Goal: Task Accomplishment & Management: Complete application form

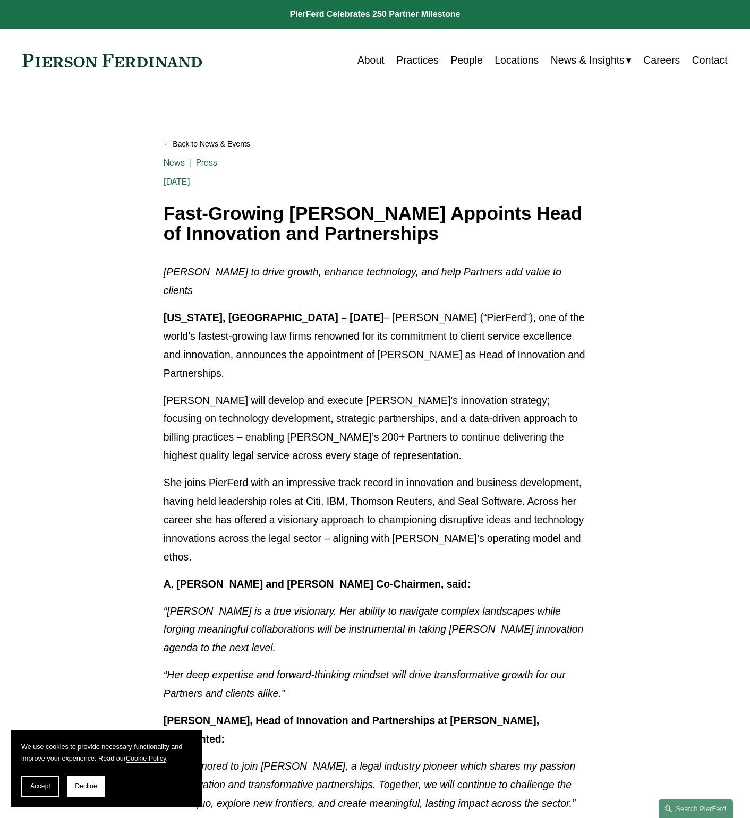
click at [453, 59] on link "People" at bounding box center [466, 60] width 32 height 21
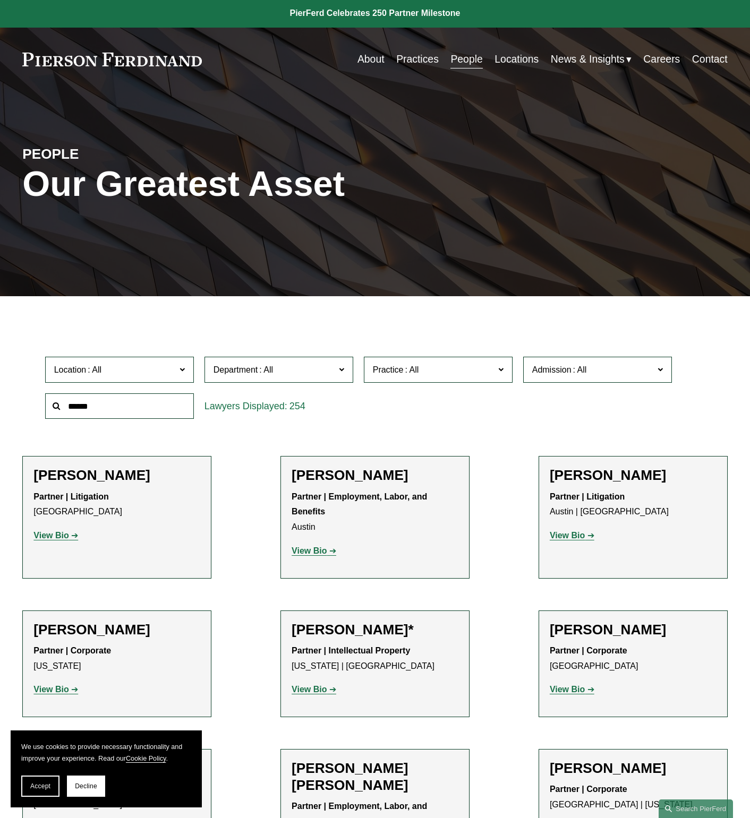
scroll to position [2, 0]
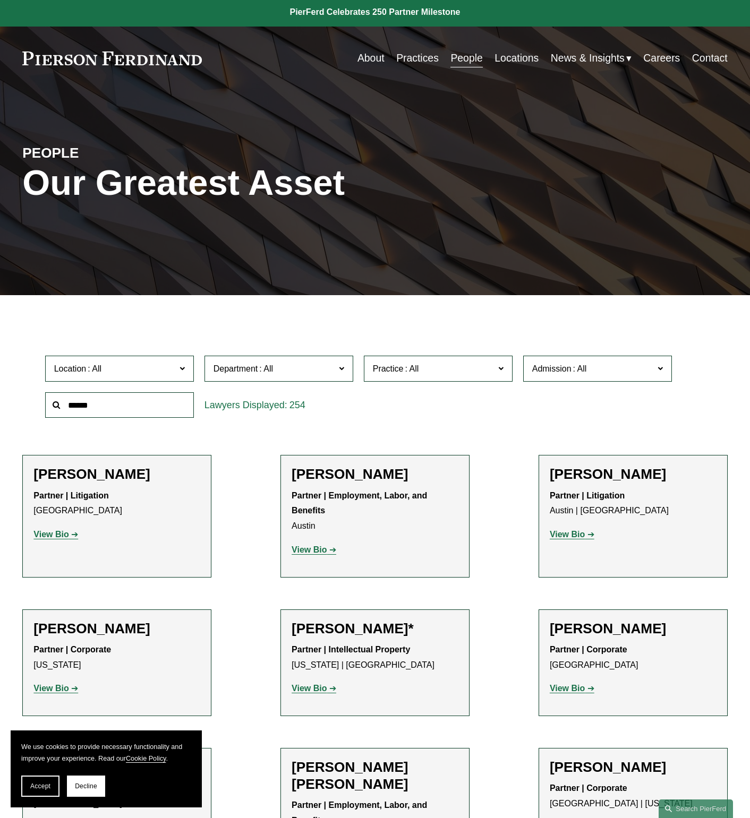
click at [348, 11] on link at bounding box center [375, 12] width 750 height 29
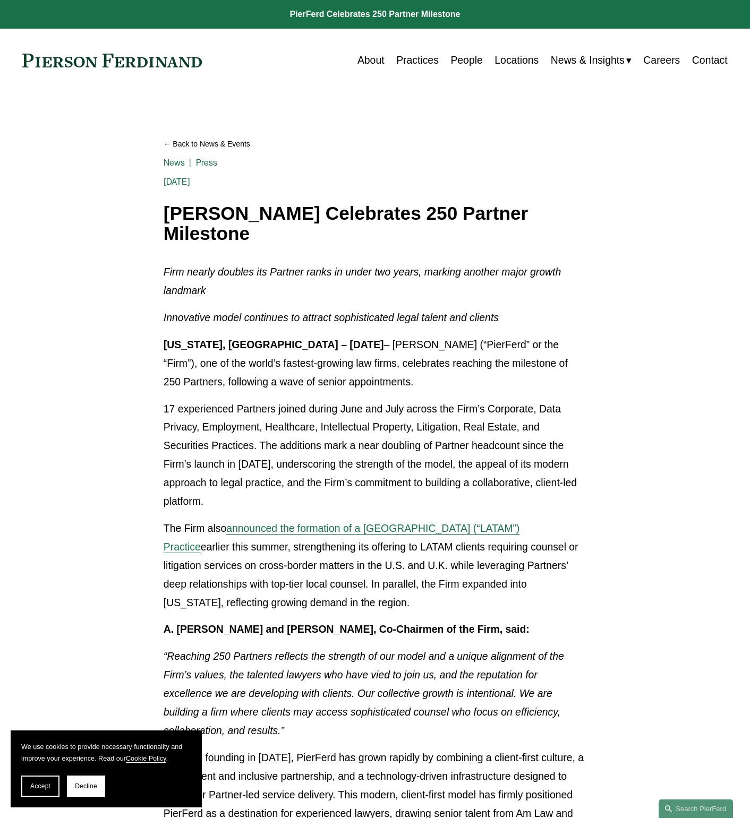
click at [476, 58] on link "People" at bounding box center [466, 60] width 32 height 21
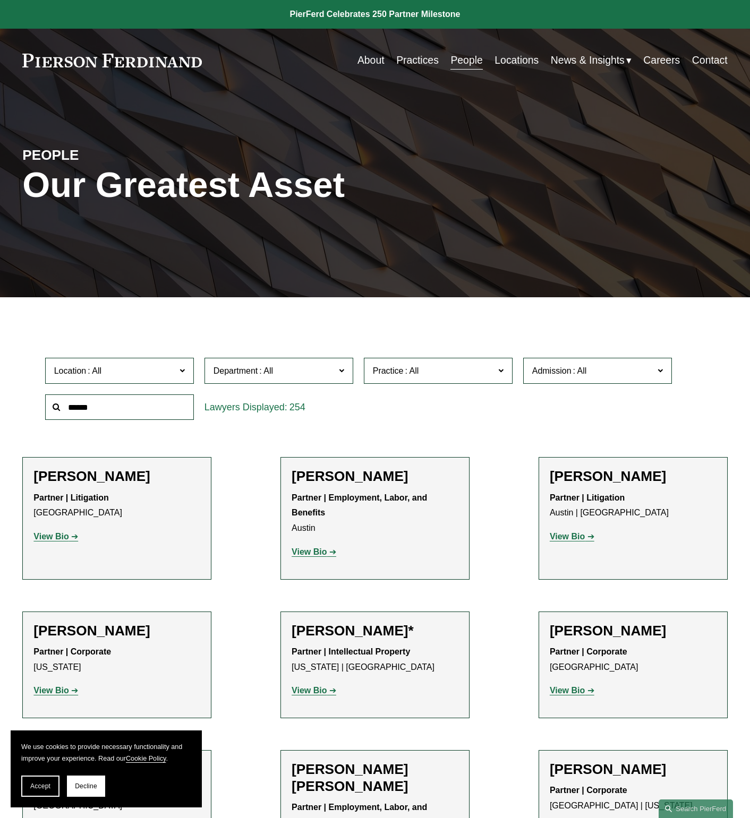
click at [661, 62] on link "Careers" at bounding box center [661, 60] width 37 height 21
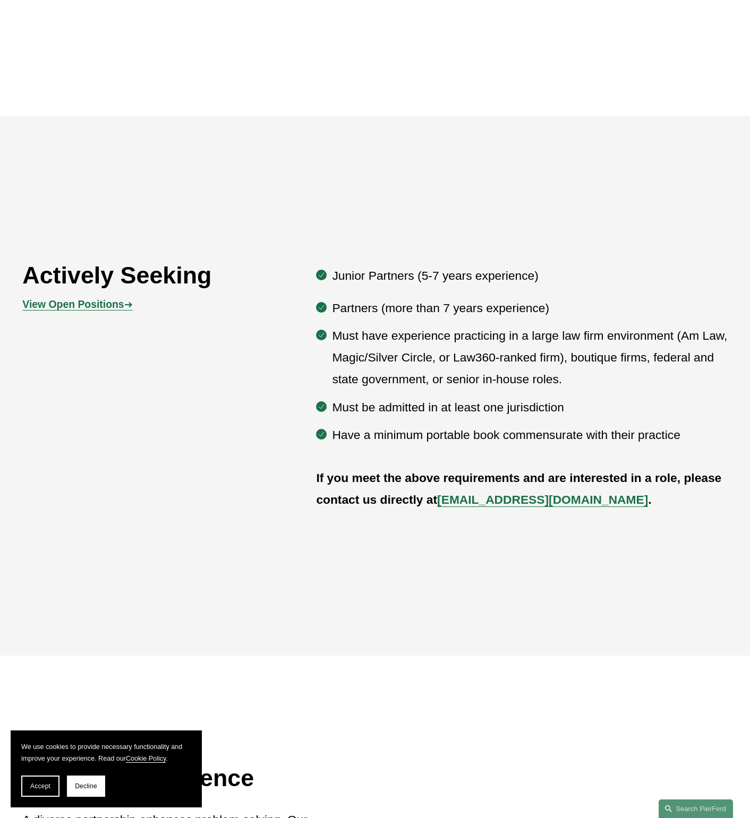
scroll to position [728, 0]
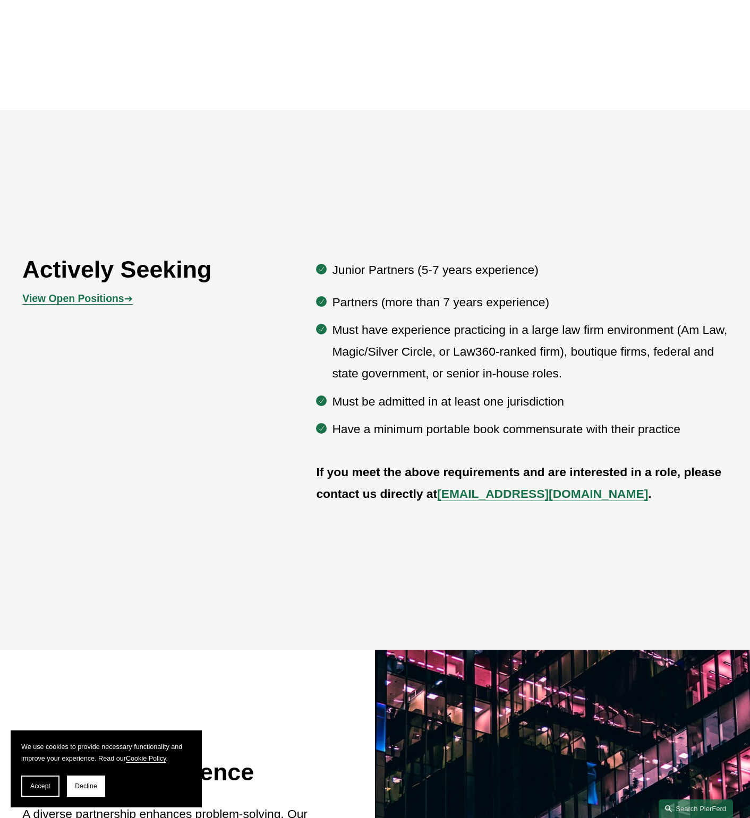
click at [101, 296] on strong "View Open Positions" at bounding box center [72, 299] width 101 height 12
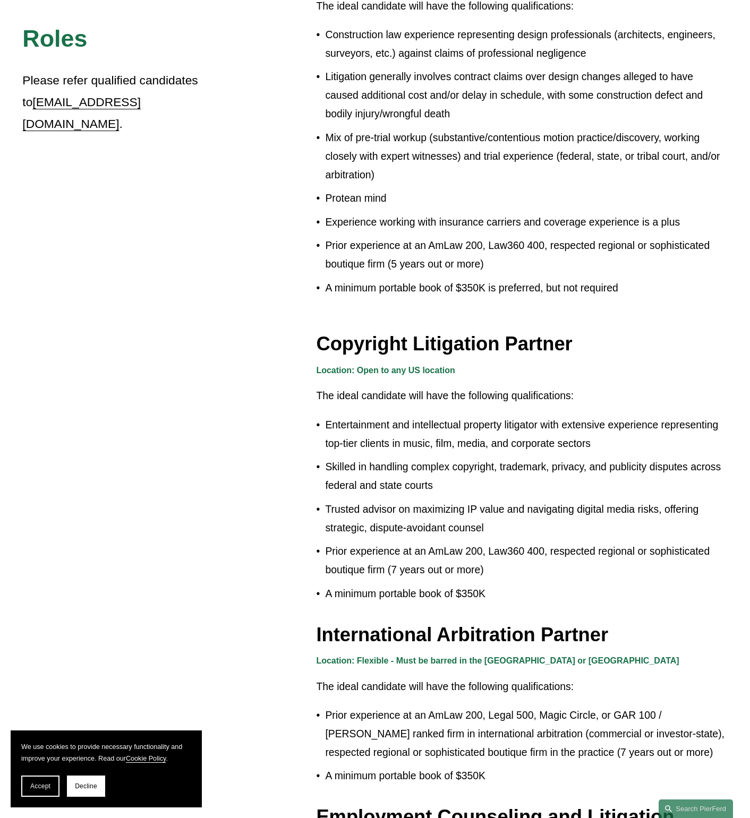
scroll to position [833, 0]
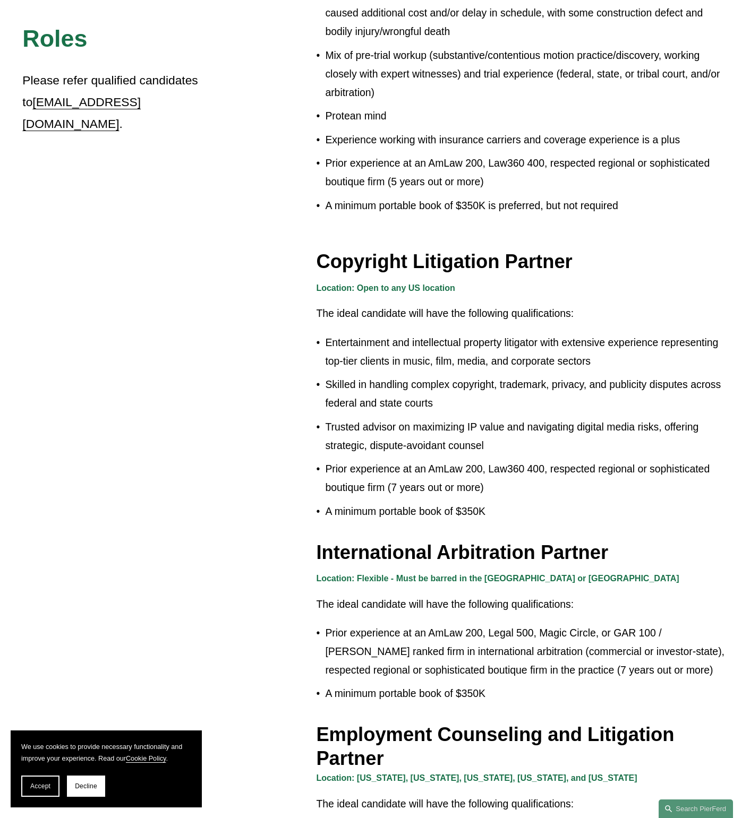
click at [392, 284] on strong "Location: Open to any US location" at bounding box center [385, 288] width 139 height 9
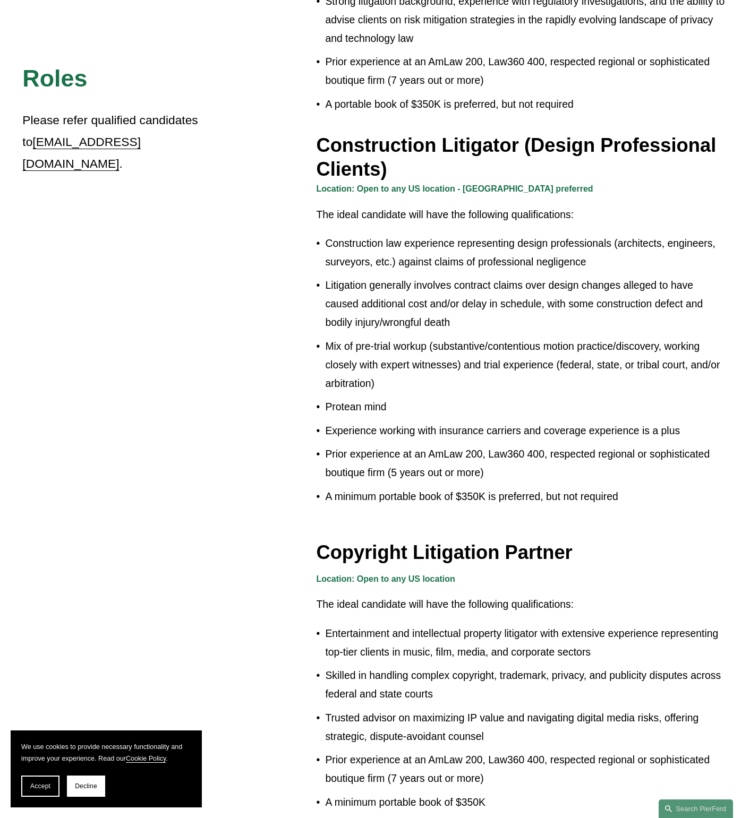
scroll to position [0, 0]
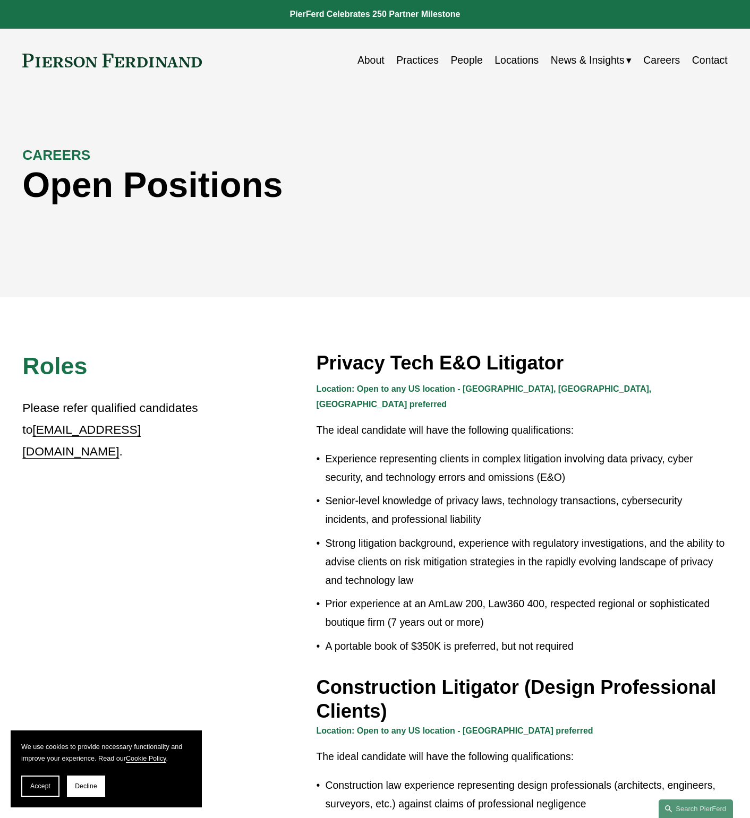
click at [373, 61] on link "About" at bounding box center [370, 60] width 27 height 21
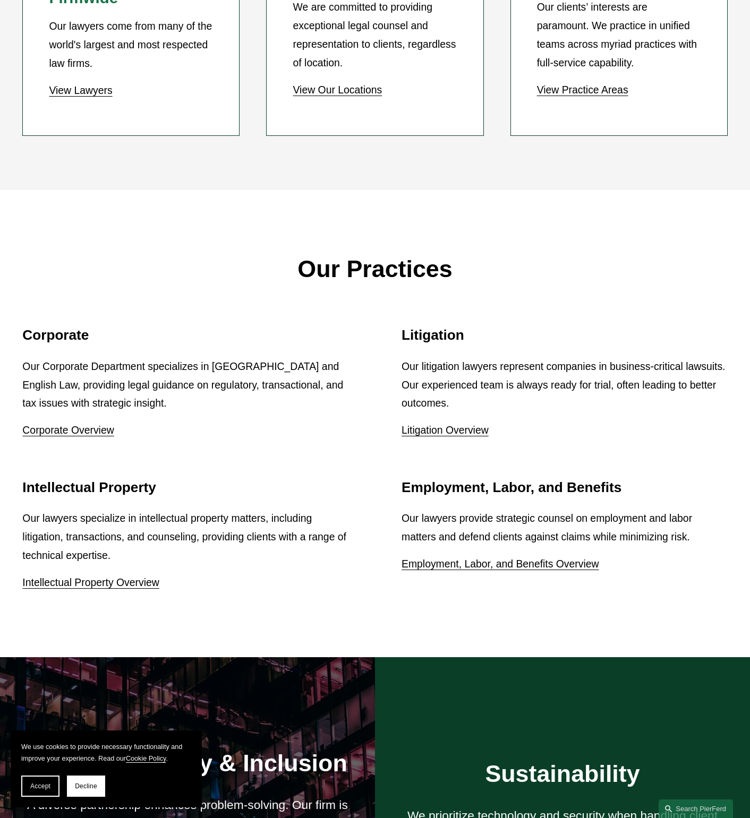
scroll to position [1216, 0]
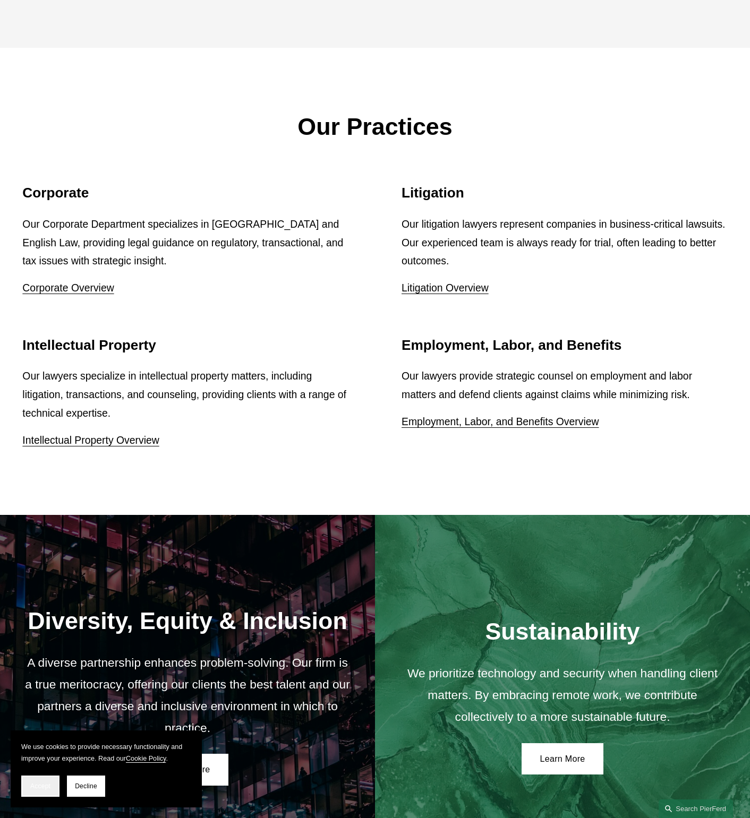
click at [48, 789] on span "Accept" at bounding box center [40, 786] width 20 height 7
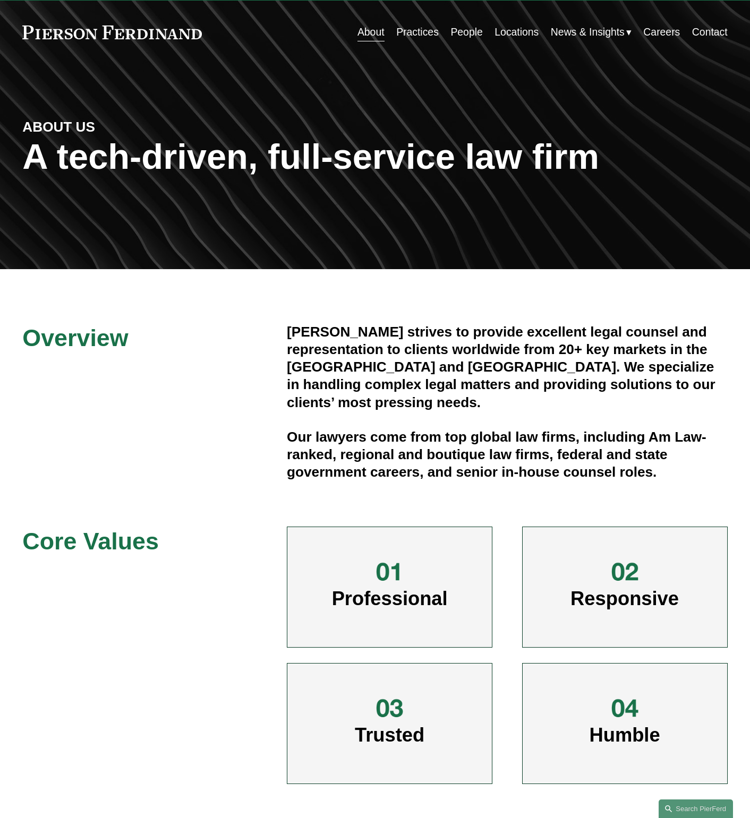
scroll to position [0, 0]
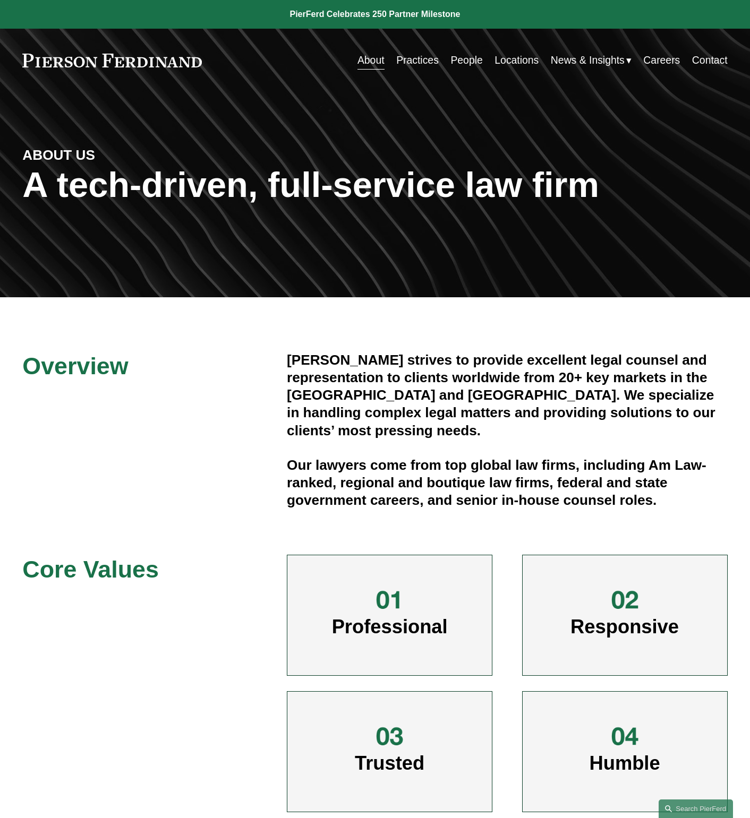
click at [653, 57] on link "Careers" at bounding box center [661, 60] width 37 height 21
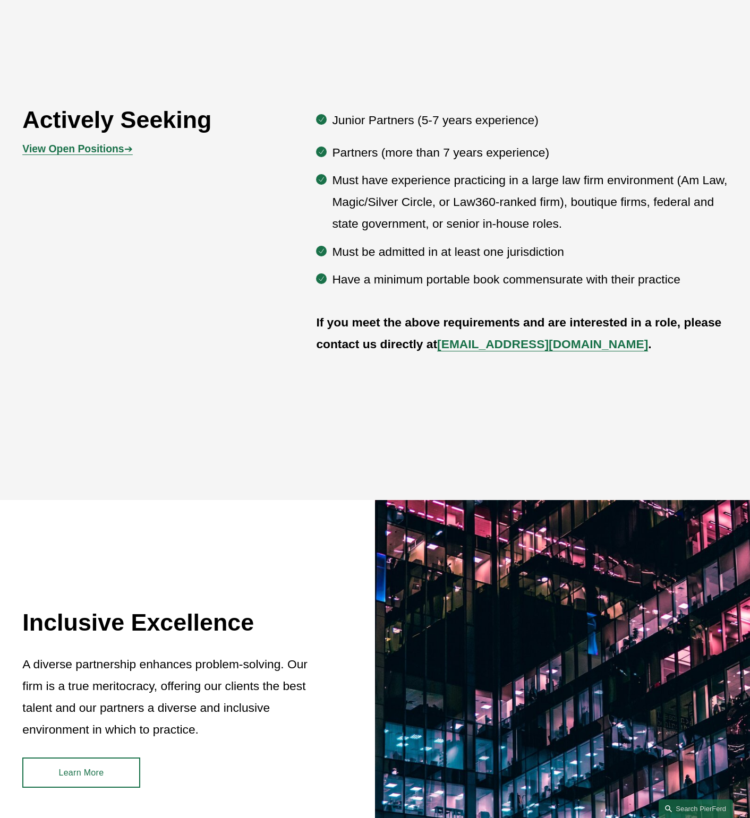
scroll to position [811, 0]
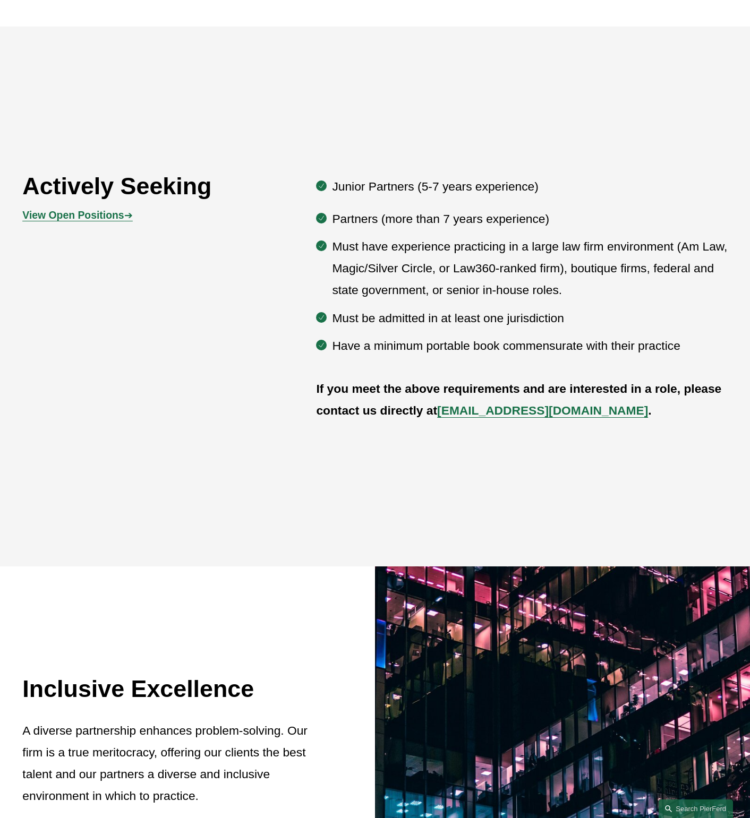
click at [101, 213] on strong "View Open Positions" at bounding box center [72, 215] width 101 height 12
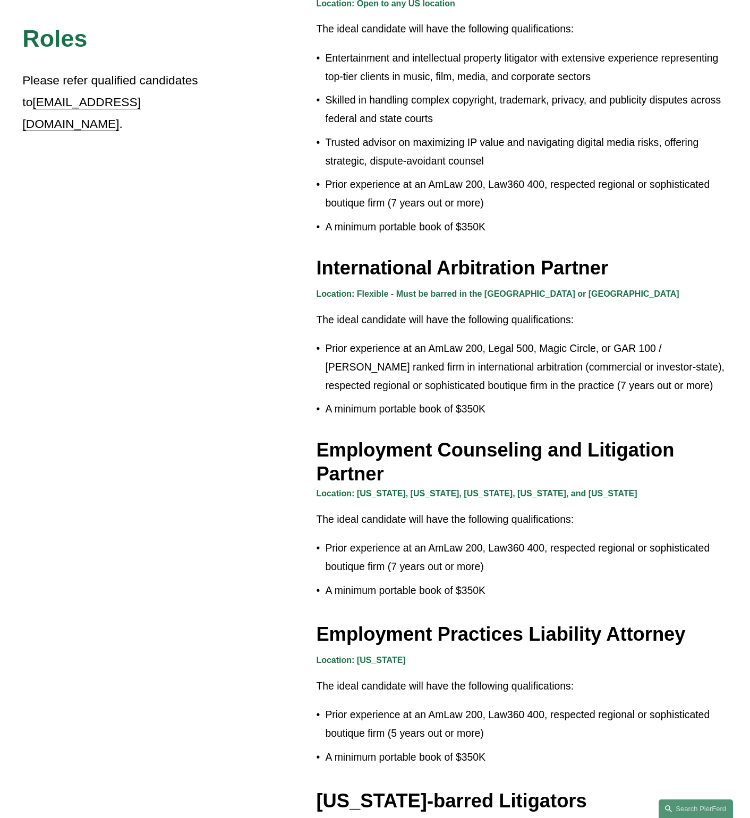
scroll to position [1116, 0]
